Goal: Information Seeking & Learning: Learn about a topic

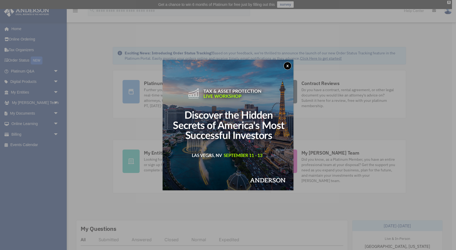
click at [288, 63] on button "x" at bounding box center [288, 66] width 8 height 8
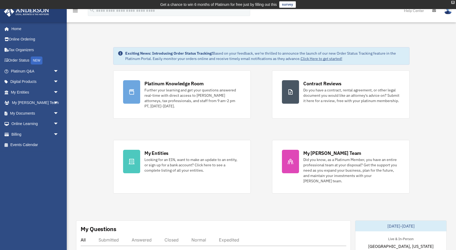
click at [452, 2] on div "X" at bounding box center [452, 2] width 3 height 3
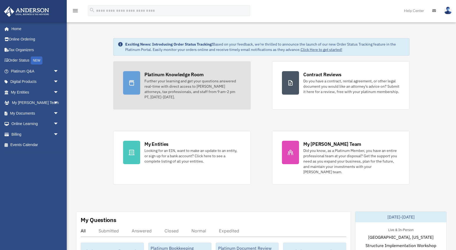
click at [173, 87] on div "Further your learning and get your questions answered real-time with direct acc…" at bounding box center [192, 89] width 96 height 21
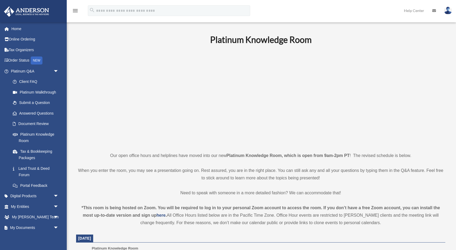
click at [399, 70] on p at bounding box center [260, 98] width 369 height 93
